Goal: Task Accomplishment & Management: Complete application form

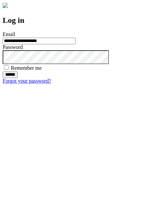
type input "**********"
click at [18, 78] on input "******" at bounding box center [10, 74] width 15 height 7
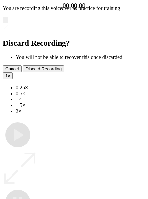
type input "**********"
